Goal: Transaction & Acquisition: Purchase product/service

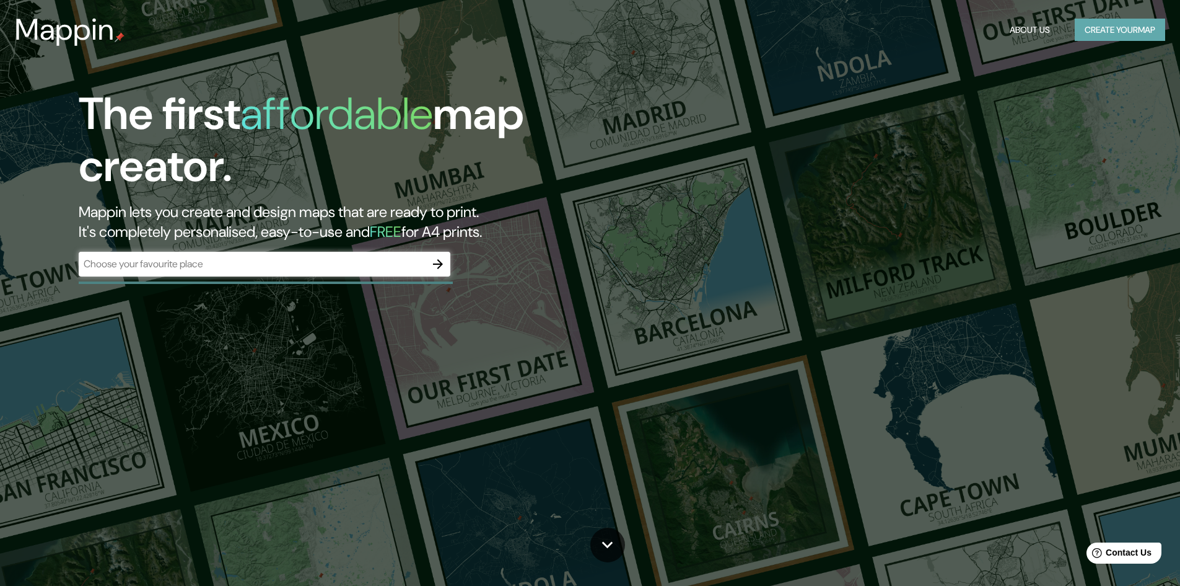
click at [1118, 30] on button "Create your map" at bounding box center [1120, 30] width 90 height 23
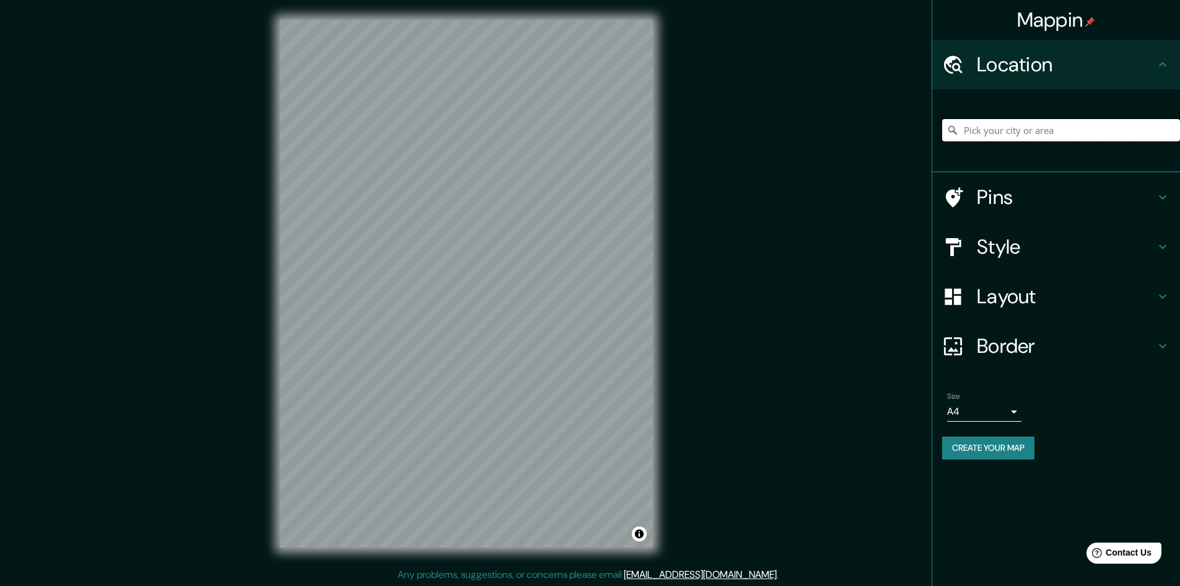
click at [1014, 134] on input "Pick your city or area" at bounding box center [1061, 130] width 238 height 22
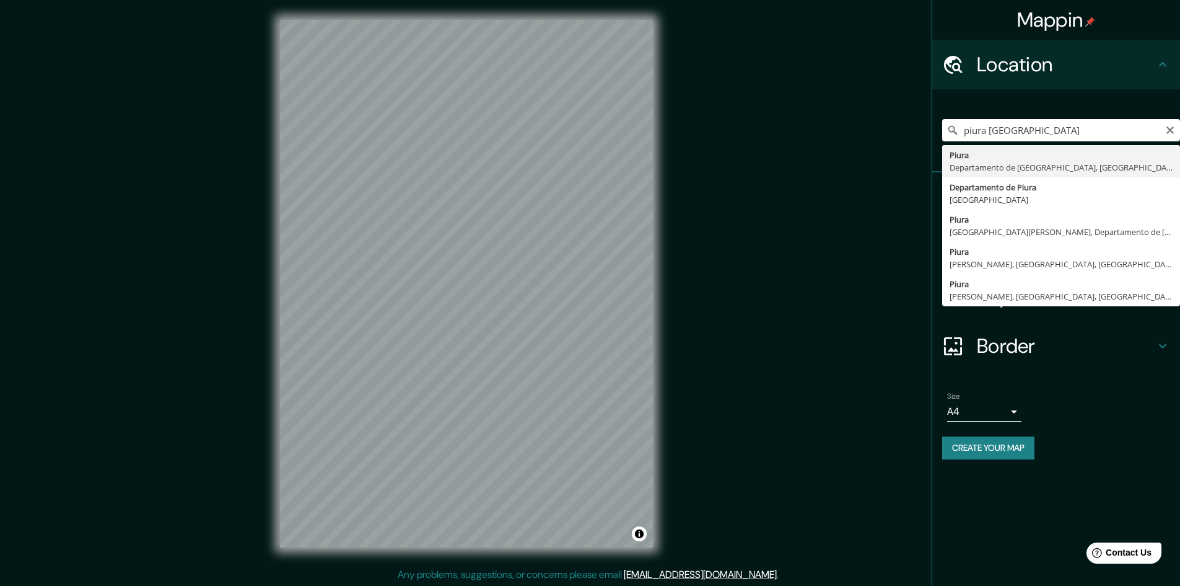
type input "Piura, [GEOGRAPHIC_DATA], [GEOGRAPHIC_DATA]"
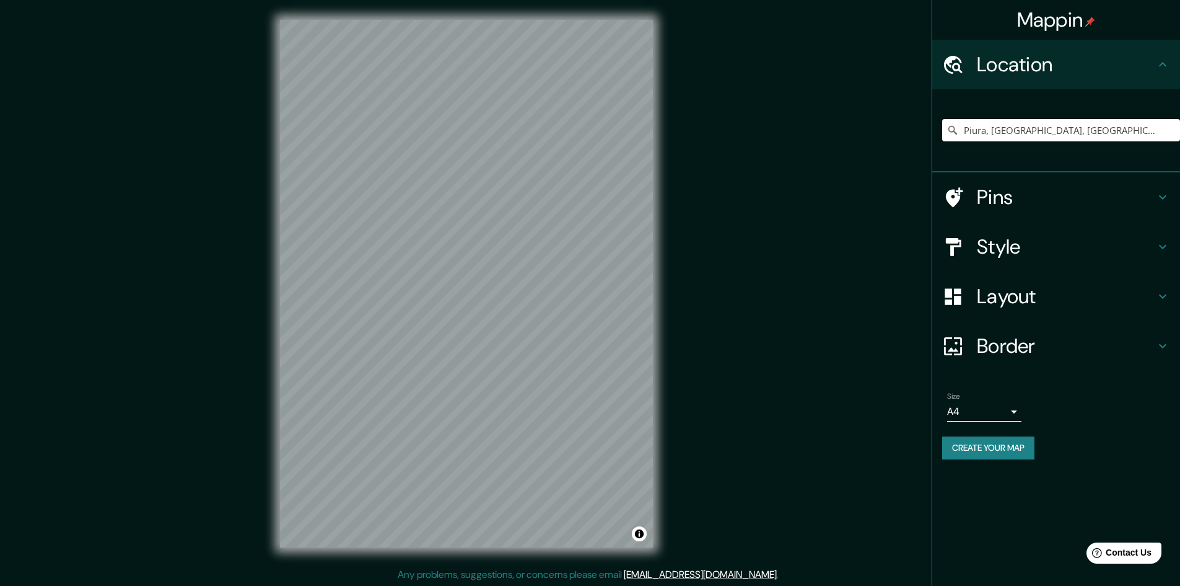
click at [1069, 206] on h4 "Pins" at bounding box center [1066, 197] width 178 height 25
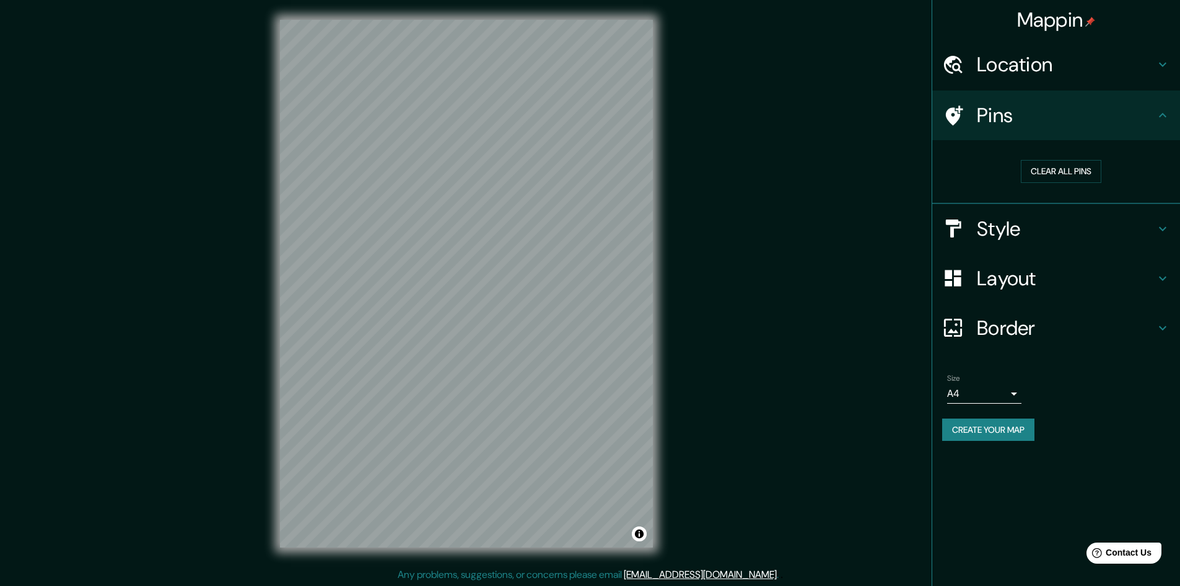
click at [1082, 240] on h4 "Style" at bounding box center [1066, 228] width 178 height 25
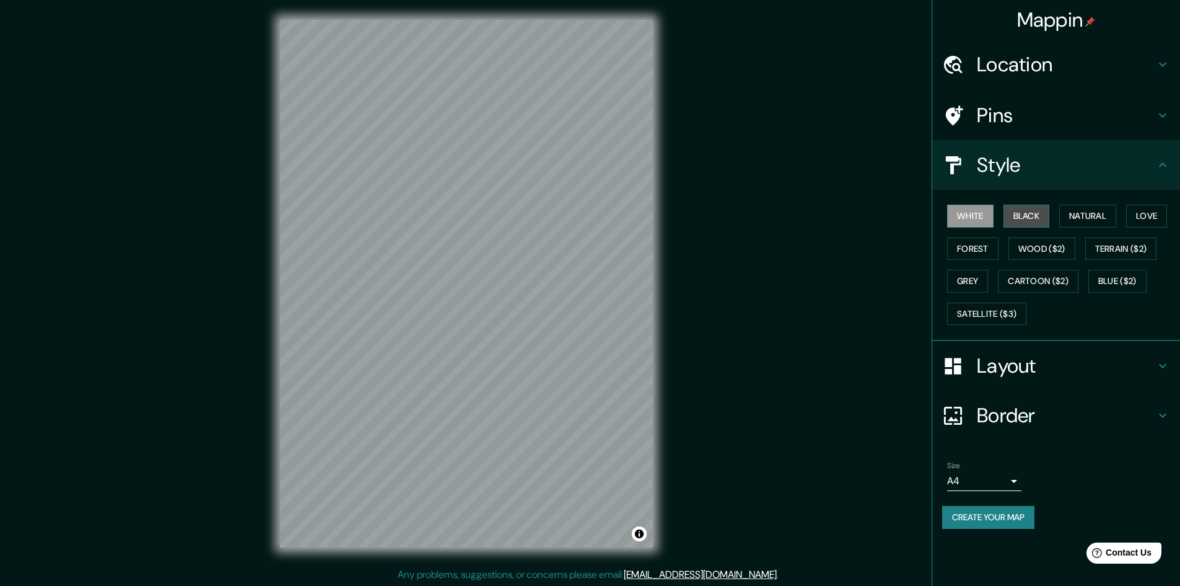
click at [1027, 221] on button "Black" at bounding box center [1027, 215] width 46 height 23
click at [991, 248] on button "Forest" at bounding box center [972, 248] width 51 height 23
click at [1074, 221] on button "Natural" at bounding box center [1088, 215] width 57 height 23
click at [1160, 211] on button "Love" at bounding box center [1146, 215] width 41 height 23
click at [1117, 213] on button "Natural" at bounding box center [1088, 215] width 57 height 23
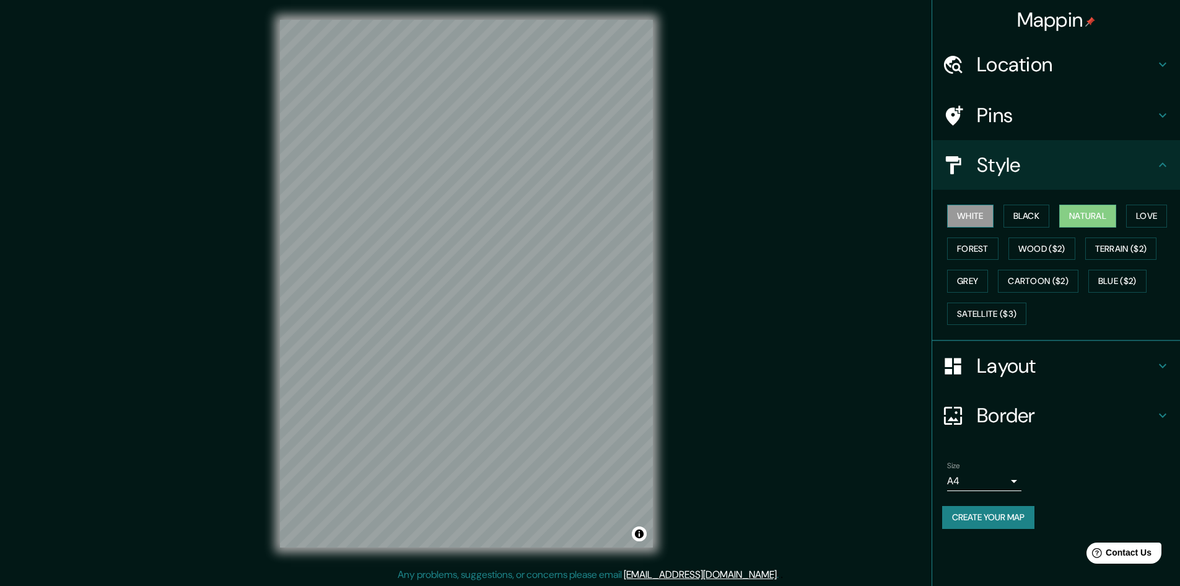
click at [965, 214] on button "White" at bounding box center [970, 215] width 46 height 23
drag, startPoint x: 1031, startPoint y: 215, endPoint x: 1043, endPoint y: 212, distance: 12.2
click at [1032, 215] on button "Black" at bounding box center [1027, 215] width 46 height 23
click at [1082, 212] on button "Natural" at bounding box center [1088, 215] width 57 height 23
click at [1132, 212] on button "Love" at bounding box center [1146, 215] width 41 height 23
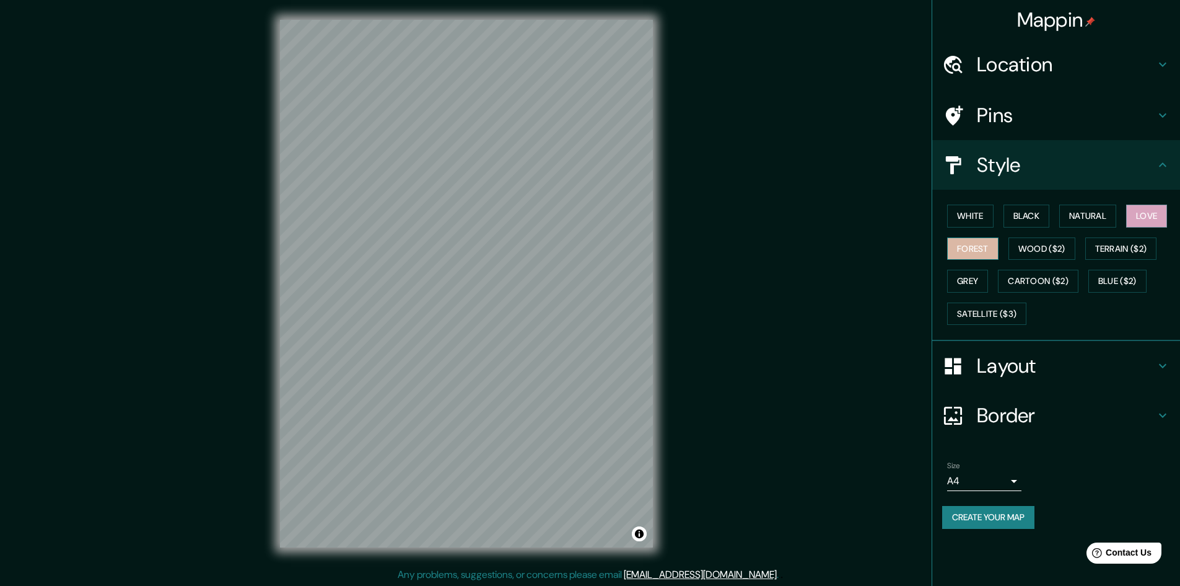
click at [987, 254] on button "Forest" at bounding box center [972, 248] width 51 height 23
click at [986, 287] on button "Grey" at bounding box center [967, 281] width 41 height 23
click at [1143, 209] on button "Love" at bounding box center [1146, 215] width 41 height 23
click at [1094, 214] on button "Natural" at bounding box center [1088, 215] width 57 height 23
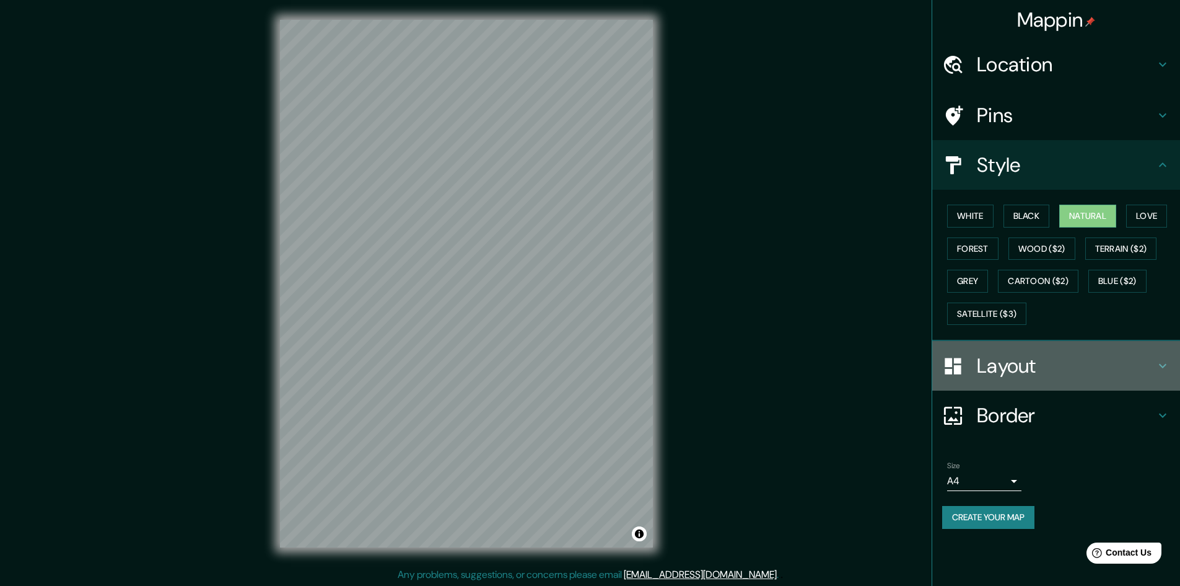
click at [977, 366] on h4 "Layout" at bounding box center [1066, 365] width 178 height 25
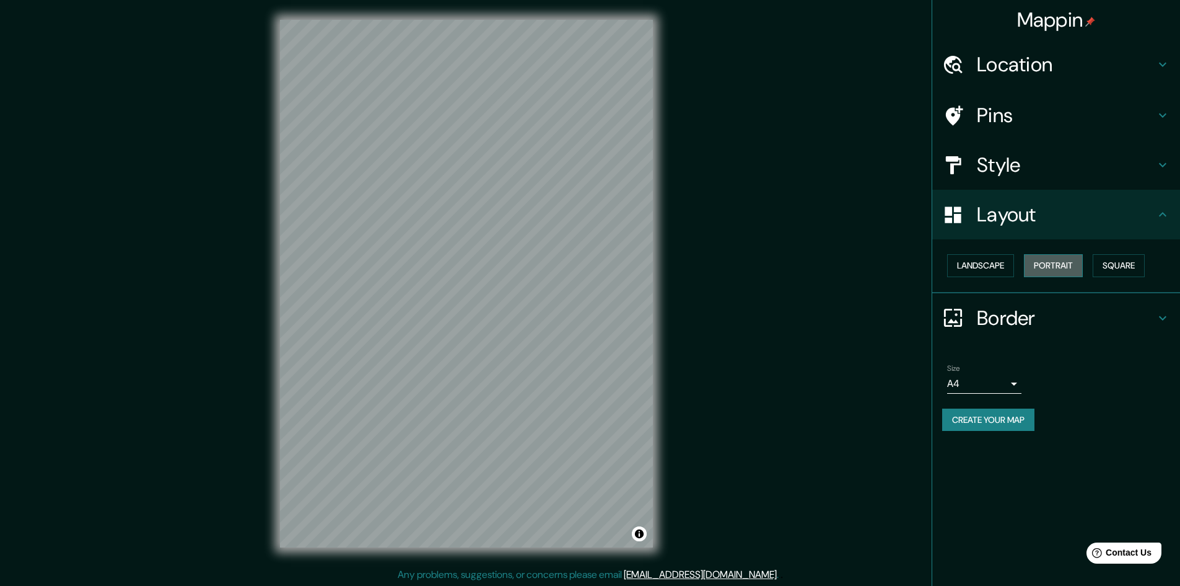
click at [1058, 257] on button "Portrait" at bounding box center [1053, 265] width 59 height 23
click at [1009, 265] on button "Landscape" at bounding box center [980, 265] width 67 height 23
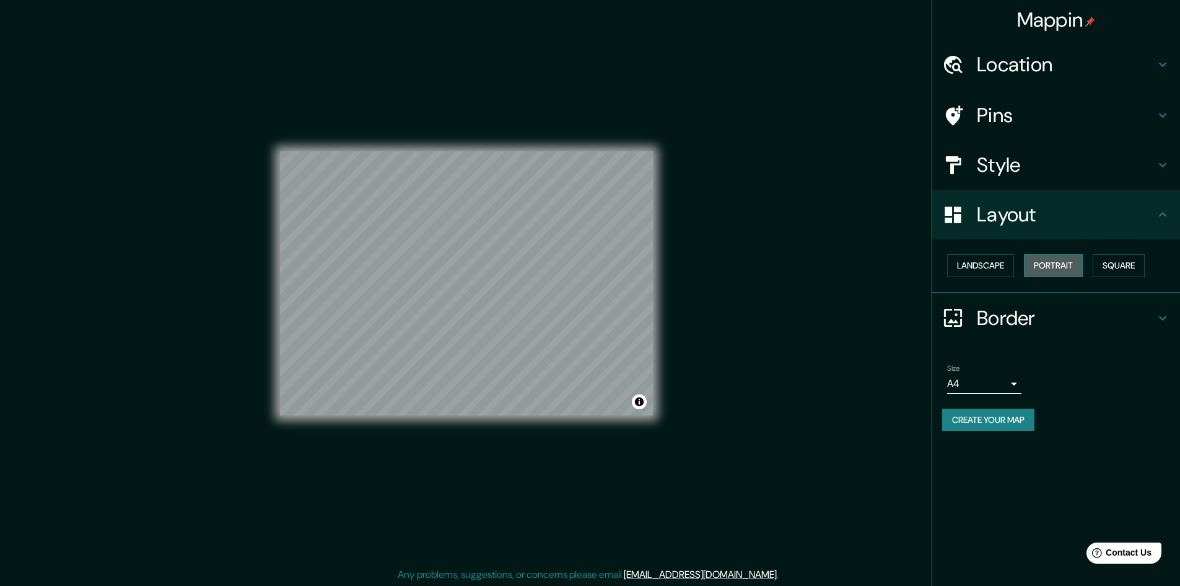
click at [1063, 263] on button "Portrait" at bounding box center [1053, 265] width 59 height 23
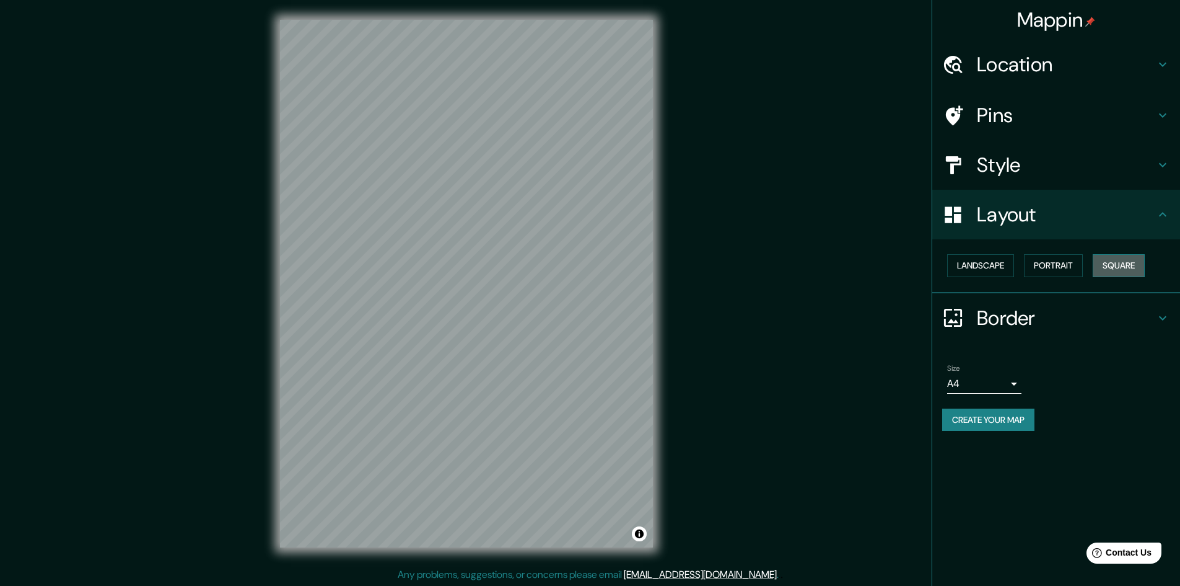
click at [1134, 266] on button "Square" at bounding box center [1119, 265] width 52 height 23
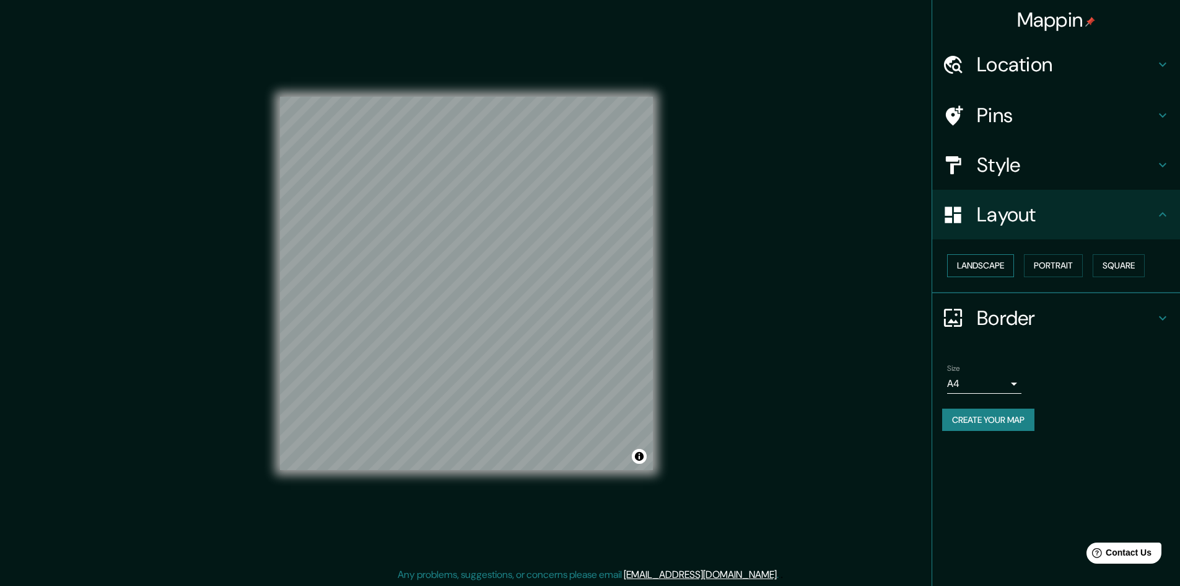
click at [1003, 262] on button "Landscape" at bounding box center [980, 265] width 67 height 23
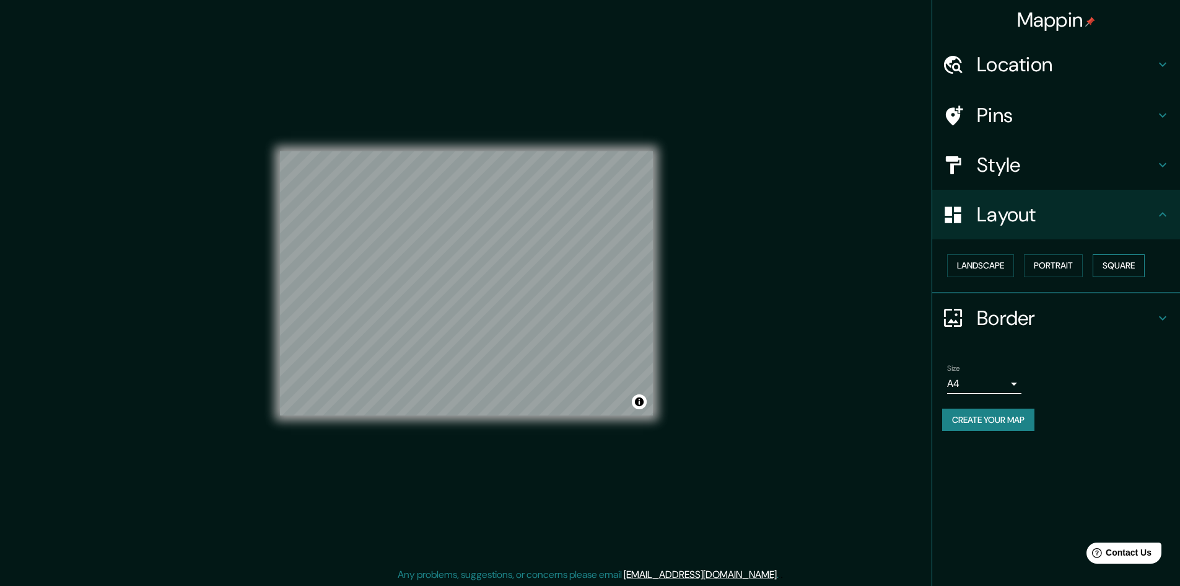
click at [1107, 270] on button "Square" at bounding box center [1119, 265] width 52 height 23
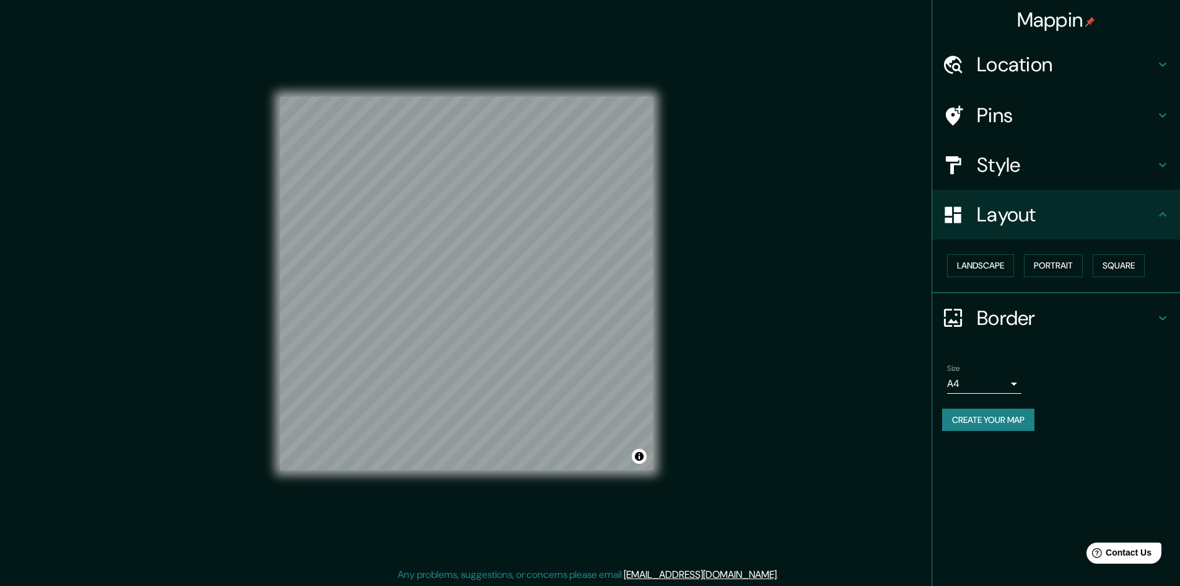
click at [1017, 312] on h4 "Border" at bounding box center [1066, 317] width 178 height 25
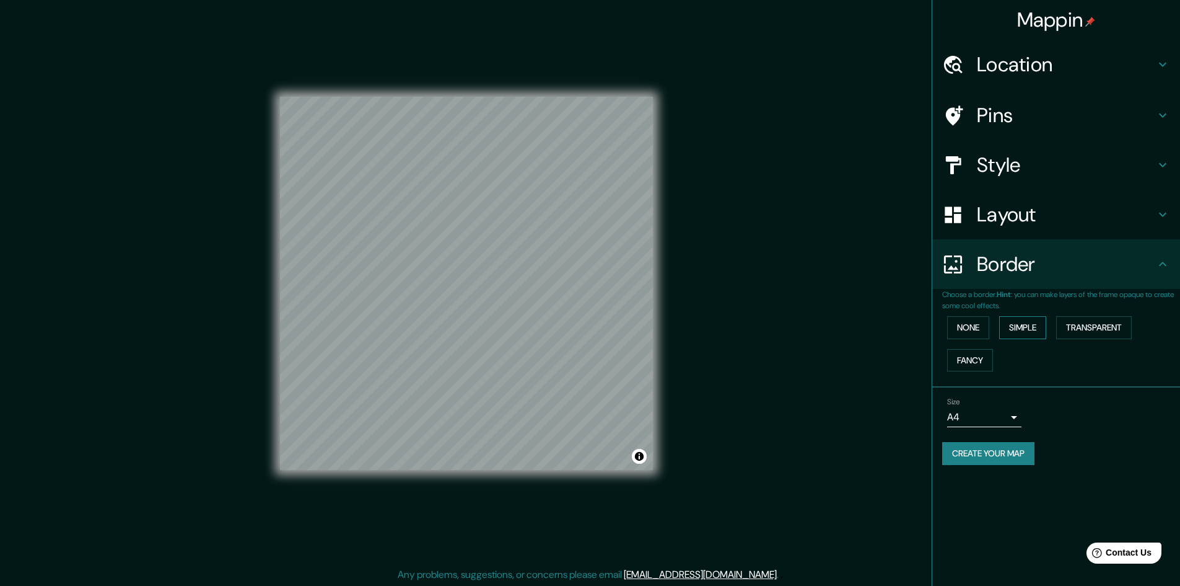
click at [1019, 330] on button "Simple" at bounding box center [1022, 327] width 47 height 23
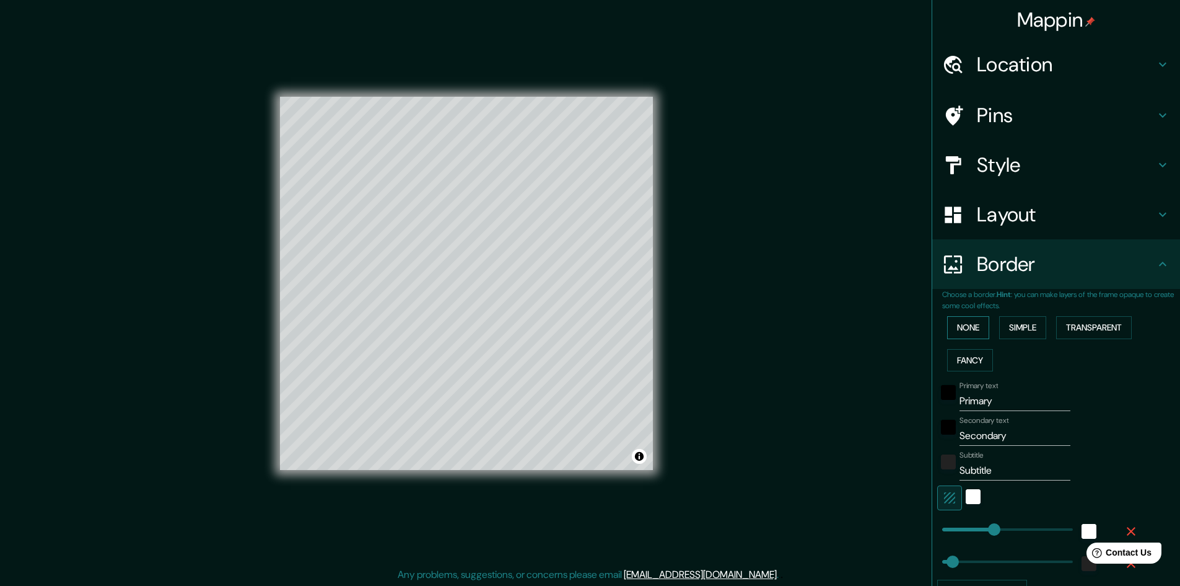
click at [963, 328] on button "None" at bounding box center [968, 327] width 42 height 23
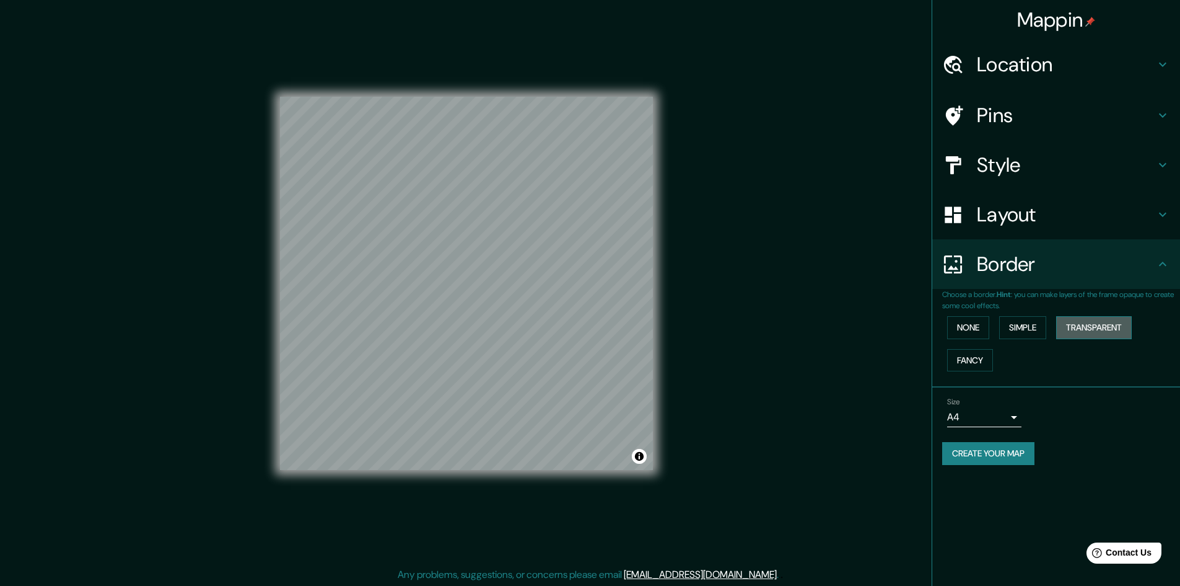
click at [1091, 326] on button "Transparent" at bounding box center [1094, 327] width 76 height 23
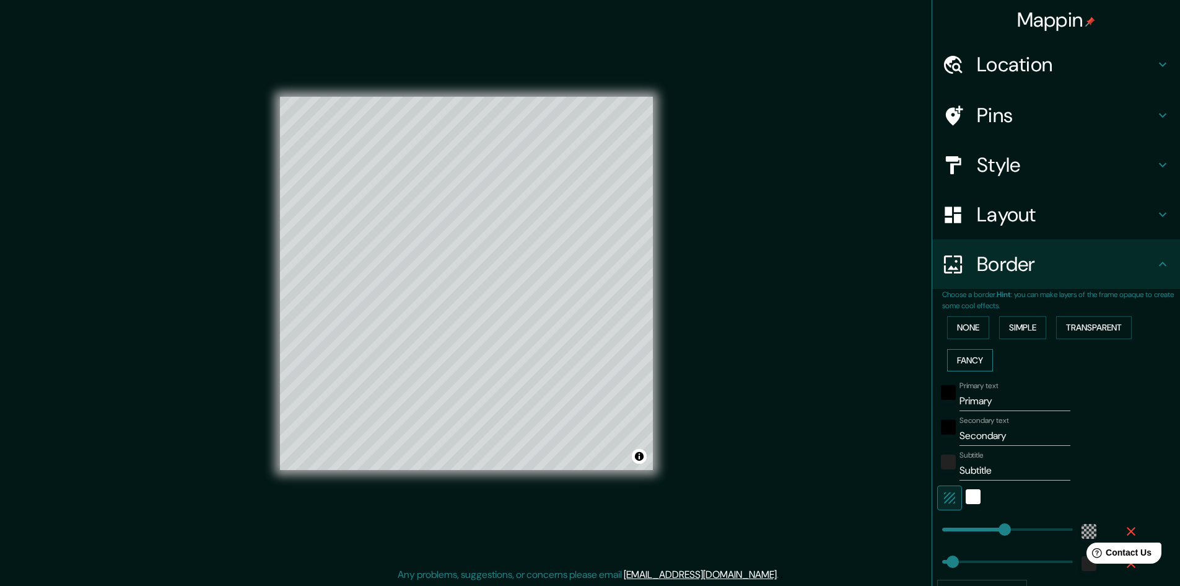
click at [969, 362] on button "Fancy" at bounding box center [970, 360] width 46 height 23
click at [975, 326] on button "None" at bounding box center [968, 327] width 42 height 23
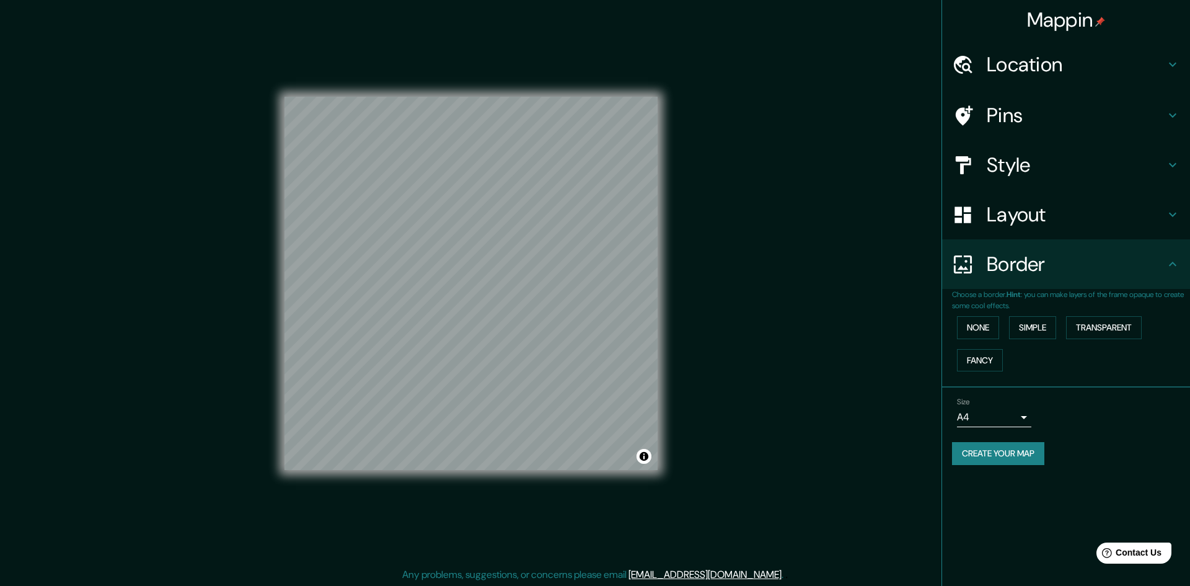
click at [1001, 416] on body "Mappin Location Piura, Departamento de Piura, Perú Pins Style Layout Border Cho…" at bounding box center [595, 293] width 1190 height 586
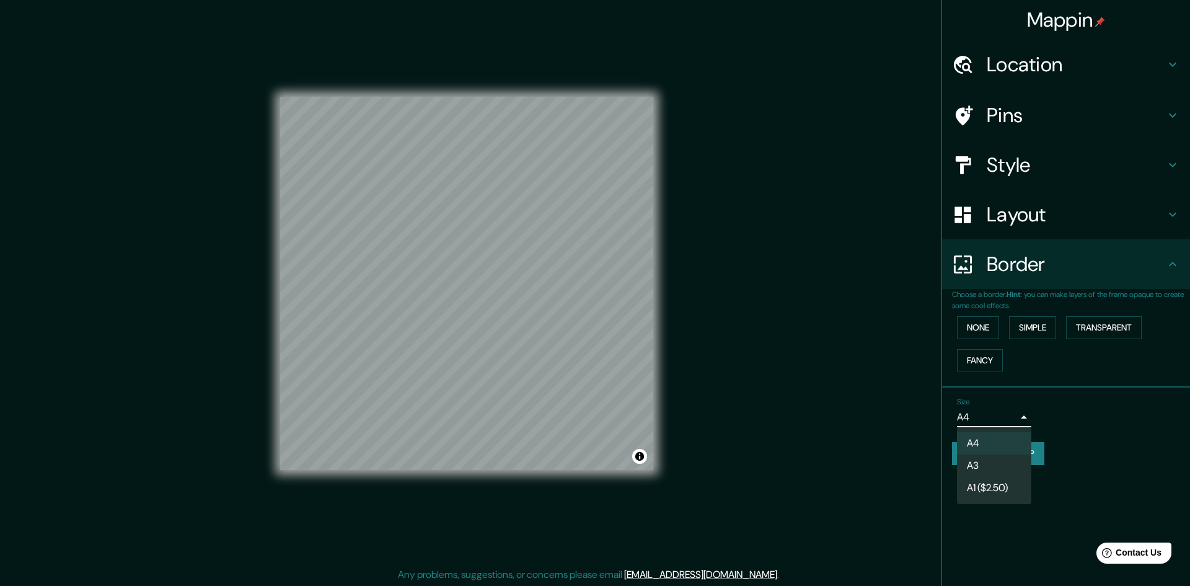
click at [1001, 416] on div at bounding box center [595, 293] width 1190 height 586
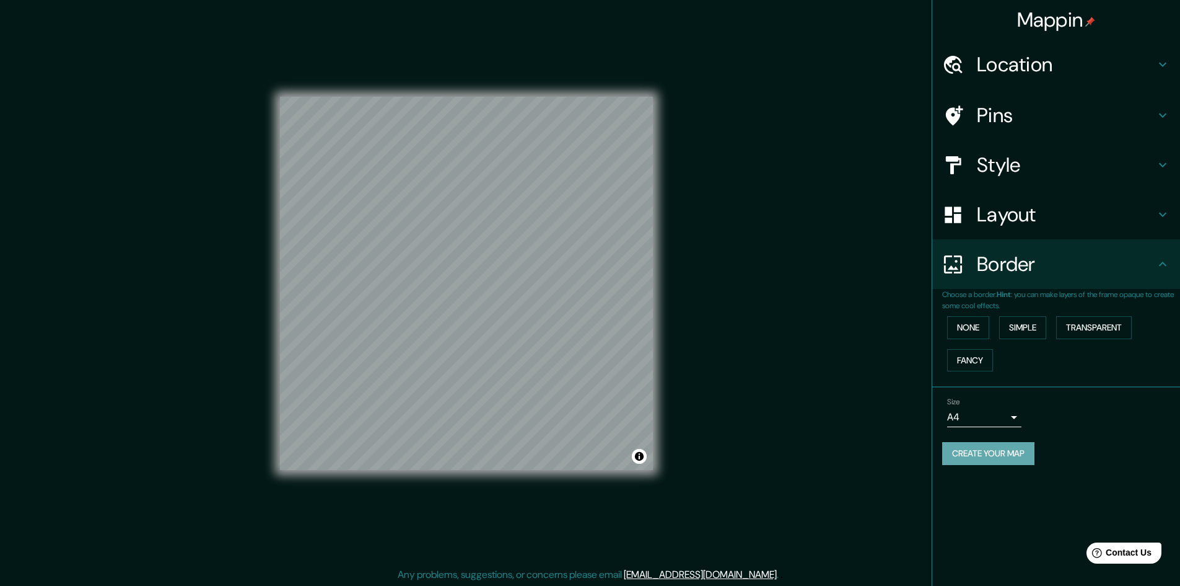
click at [1003, 450] on button "Create your map" at bounding box center [988, 453] width 92 height 23
click at [988, 451] on button "Create your map" at bounding box center [988, 453] width 92 height 23
click at [1014, 263] on h4 "Border" at bounding box center [1066, 264] width 178 height 25
click at [1027, 232] on div "Layout" at bounding box center [1057, 215] width 248 height 50
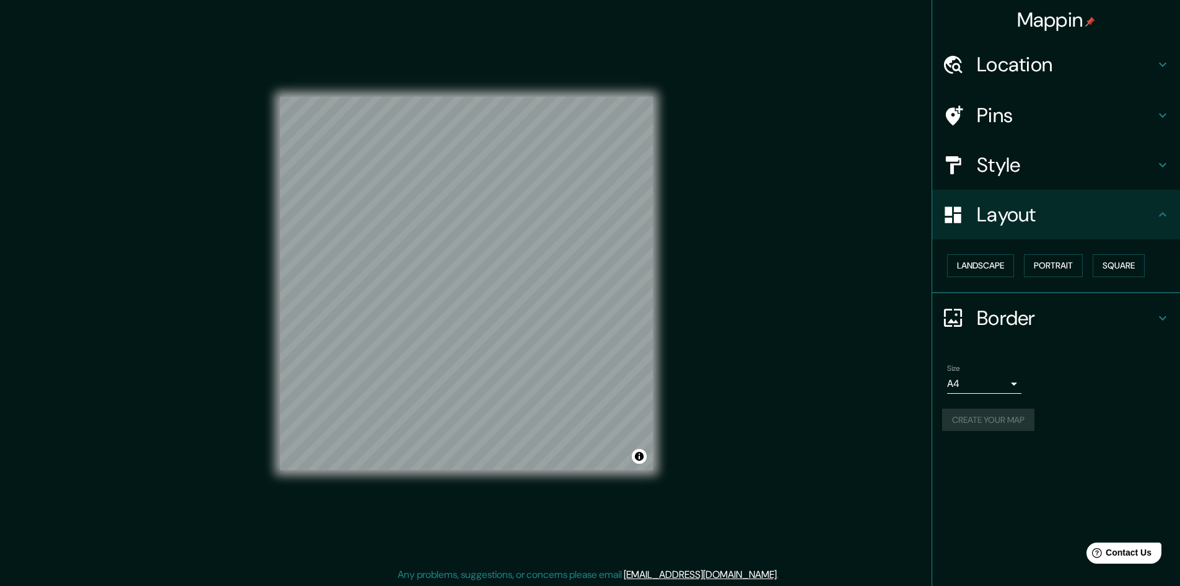
click at [984, 378] on body "Mappin Location Piura, Departamento de Piura, Perú Pins Style Layout Landscape …" at bounding box center [590, 293] width 1180 height 586
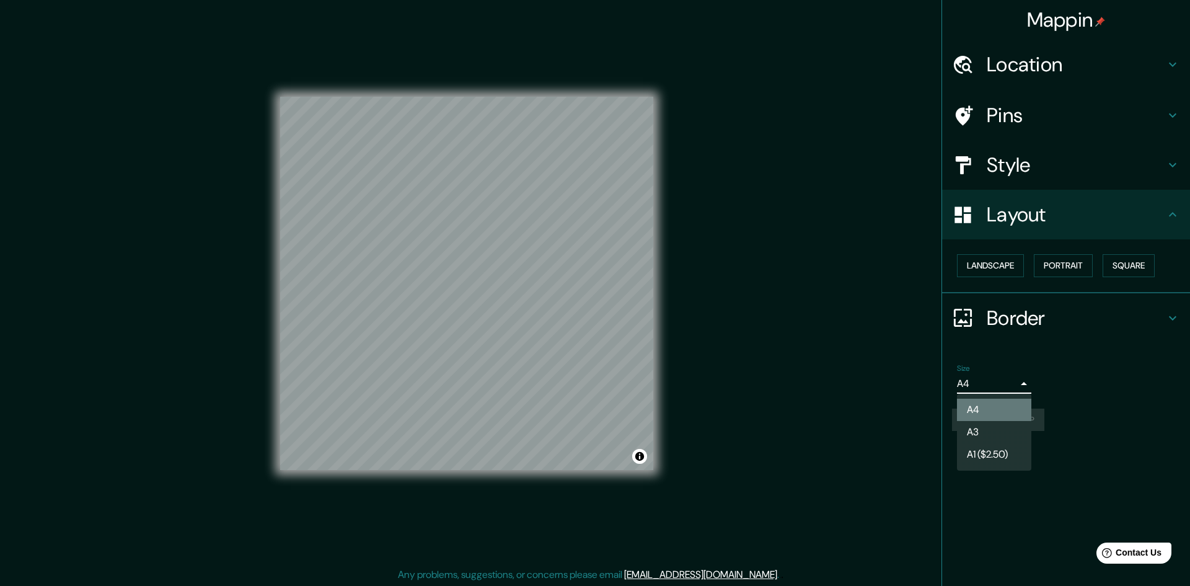
click at [985, 414] on li "A4" at bounding box center [994, 409] width 74 height 22
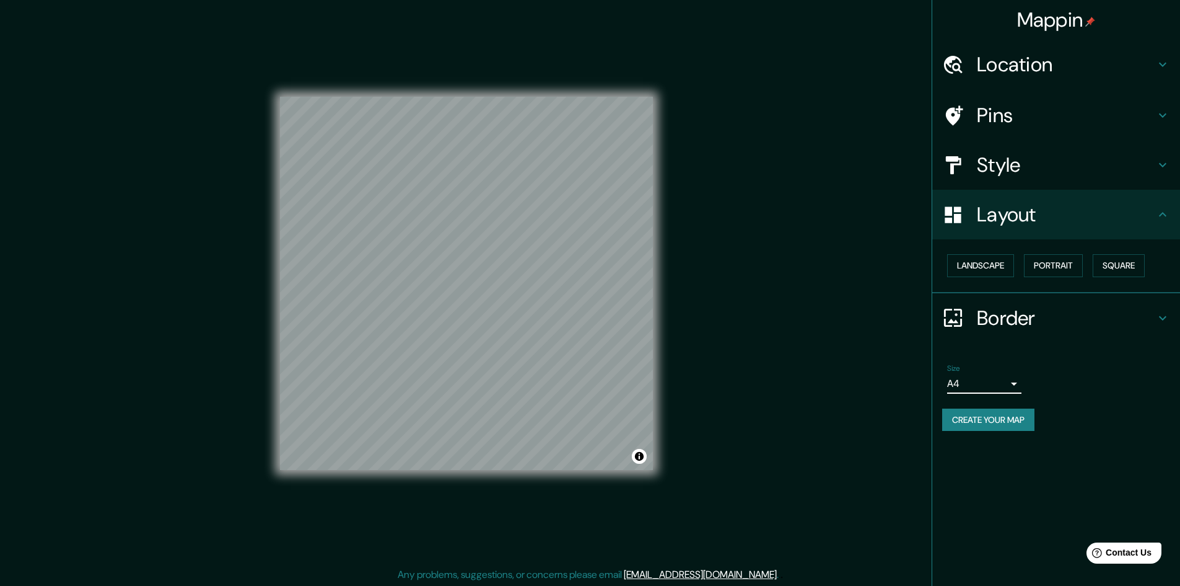
click at [989, 423] on button "Create your map" at bounding box center [988, 419] width 92 height 23
click at [972, 431] on div "Size A4 single Create your map" at bounding box center [1056, 400] width 228 height 82
click at [1035, 188] on div "Style" at bounding box center [1057, 165] width 248 height 50
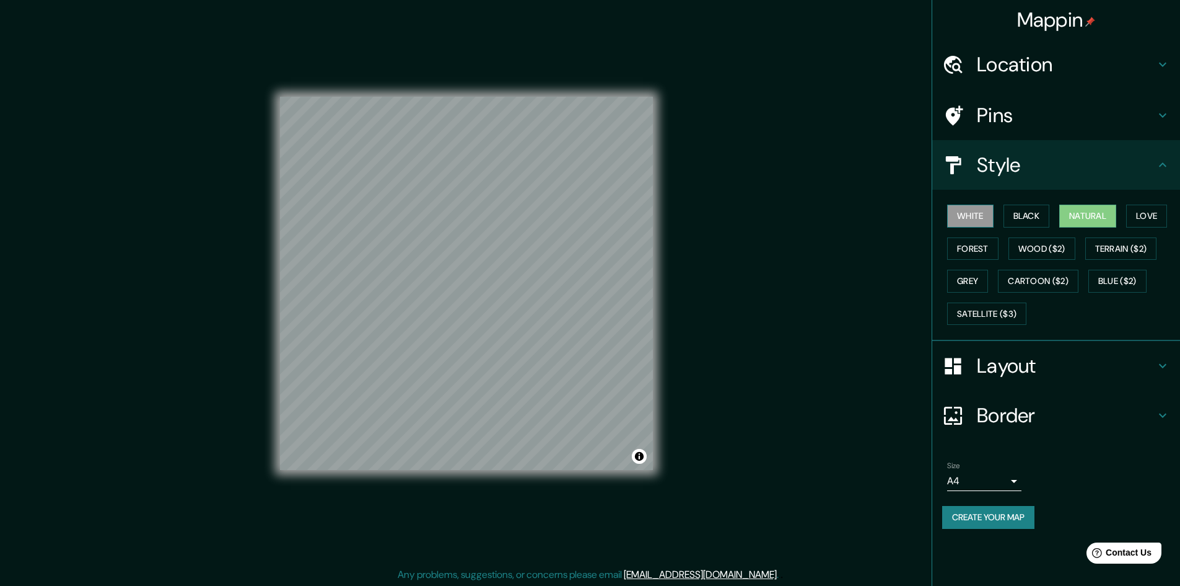
click at [982, 213] on button "White" at bounding box center [970, 215] width 46 height 23
click at [1013, 517] on button "Create your map" at bounding box center [988, 517] width 92 height 23
click at [1109, 217] on button "Natural" at bounding box center [1088, 215] width 57 height 23
click at [1006, 514] on button "Create your map" at bounding box center [988, 517] width 92 height 23
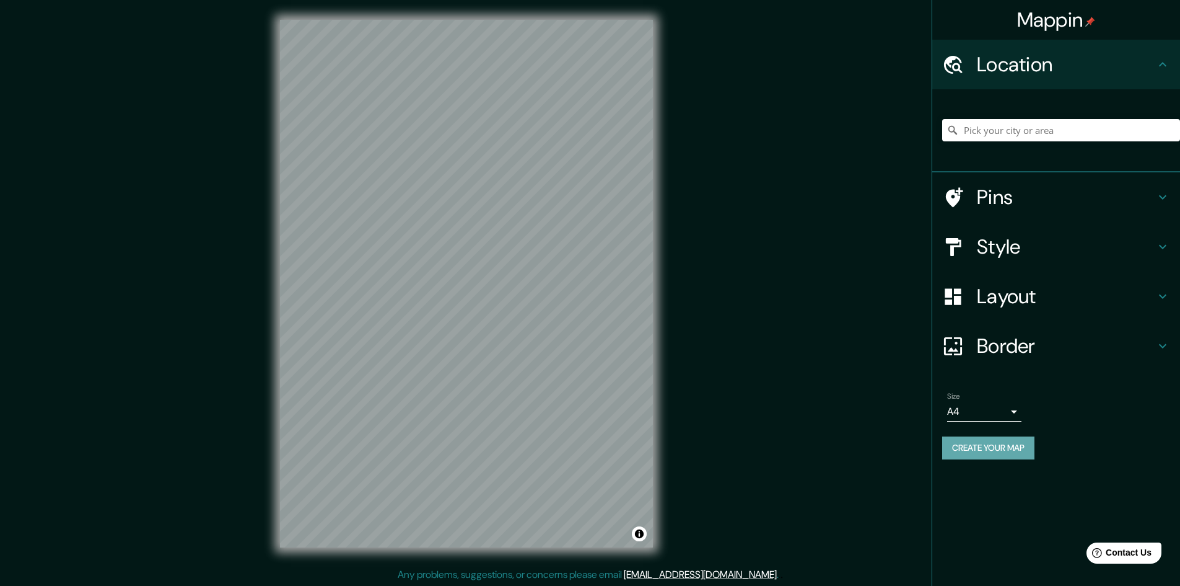
drag, startPoint x: 1012, startPoint y: 446, endPoint x: 1007, endPoint y: 439, distance: 8.6
click at [1007, 439] on button "Create your map" at bounding box center [988, 447] width 92 height 23
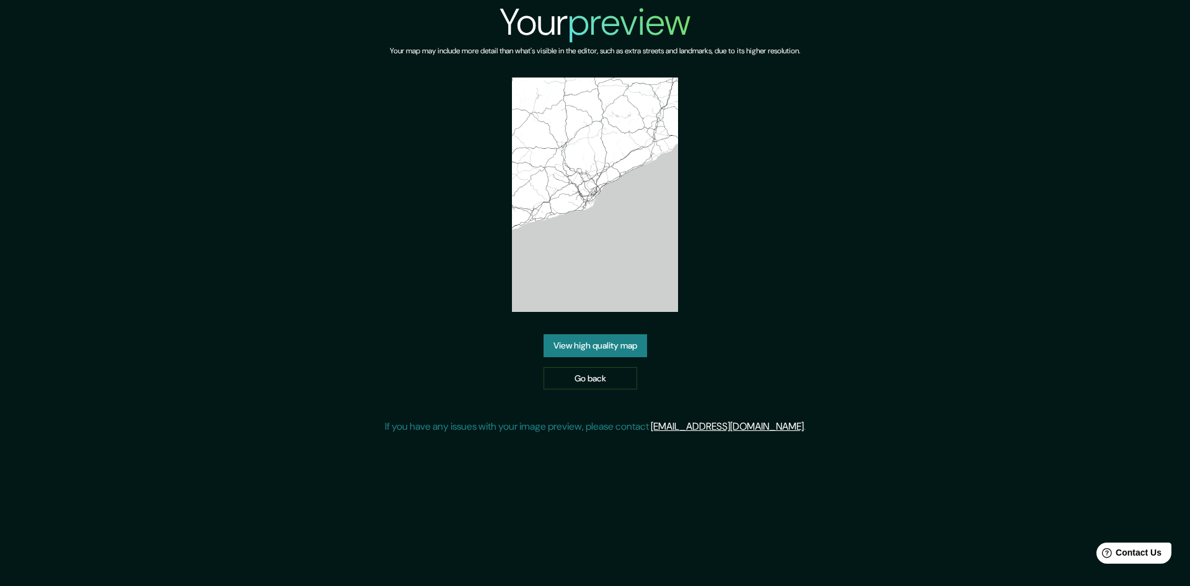
click at [629, 352] on link "View high quality map" at bounding box center [594, 345] width 103 height 23
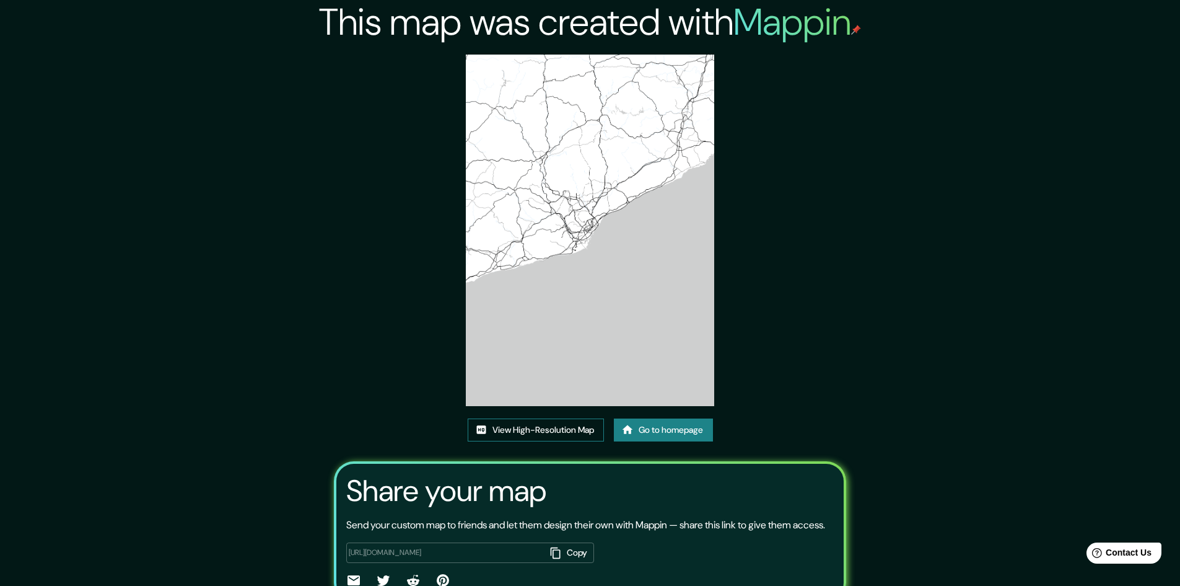
click at [571, 433] on link "View High-Resolution Map" at bounding box center [536, 429] width 136 height 23
